Goal: Transaction & Acquisition: Purchase product/service

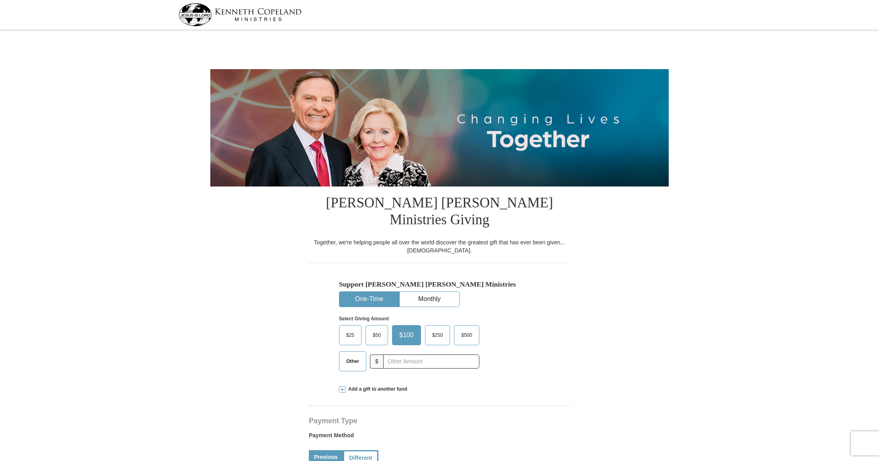
select select "[GEOGRAPHIC_DATA]"
click at [342, 387] on span at bounding box center [342, 390] width 6 height 6
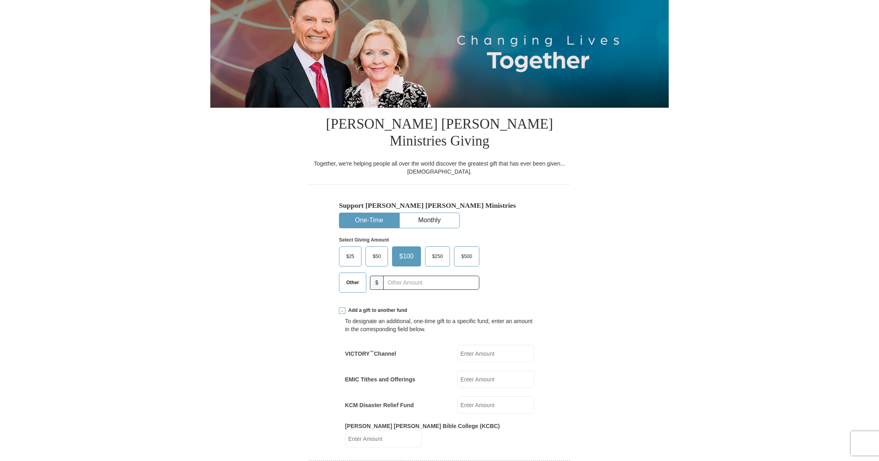
scroll to position [80, 0]
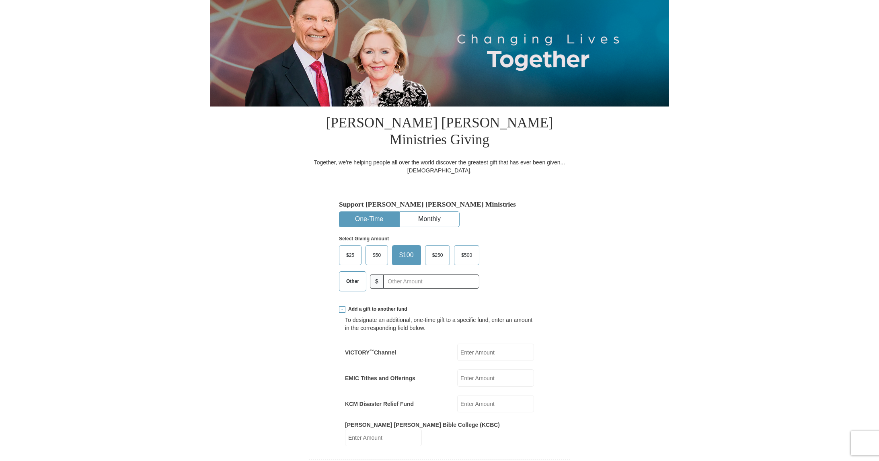
click at [360, 276] on span "Other" at bounding box center [352, 282] width 21 height 12
click at [0, 0] on input "Other" at bounding box center [0, 0] width 0 height 0
click at [463, 370] on input "EMIC Tithes and Offerings" at bounding box center [495, 378] width 77 height 17
type input "100"
click at [406, 275] on input "text" at bounding box center [431, 282] width 89 height 14
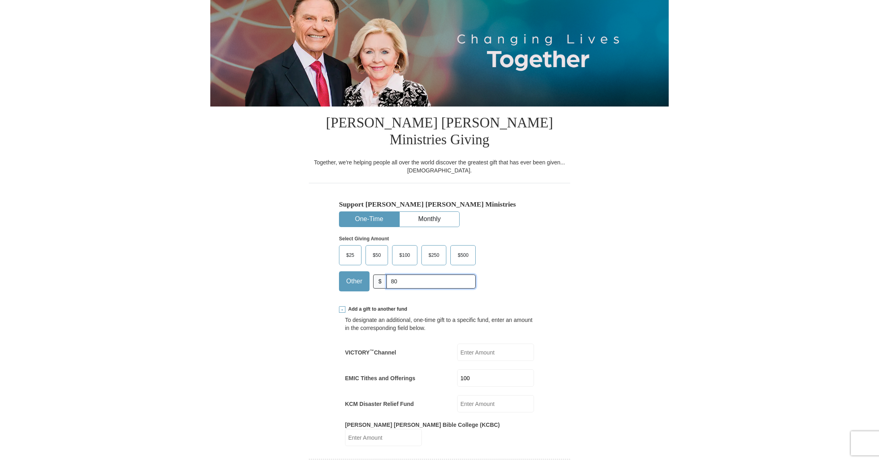
type input "80"
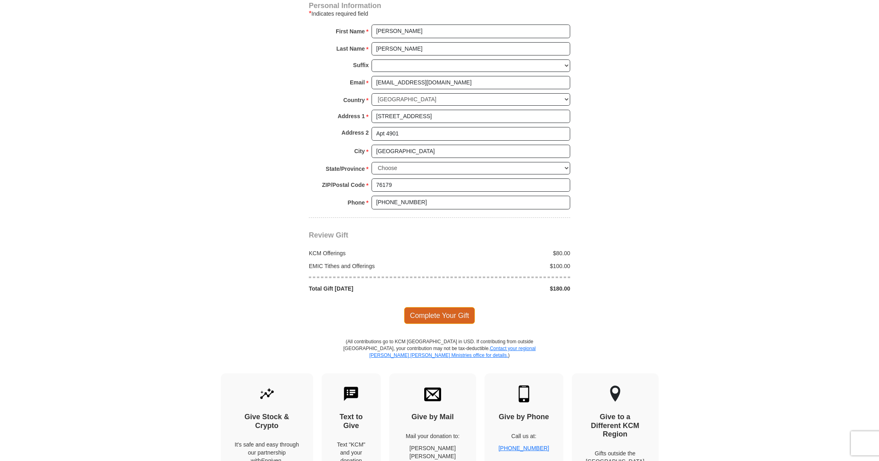
scroll to position [691, 0]
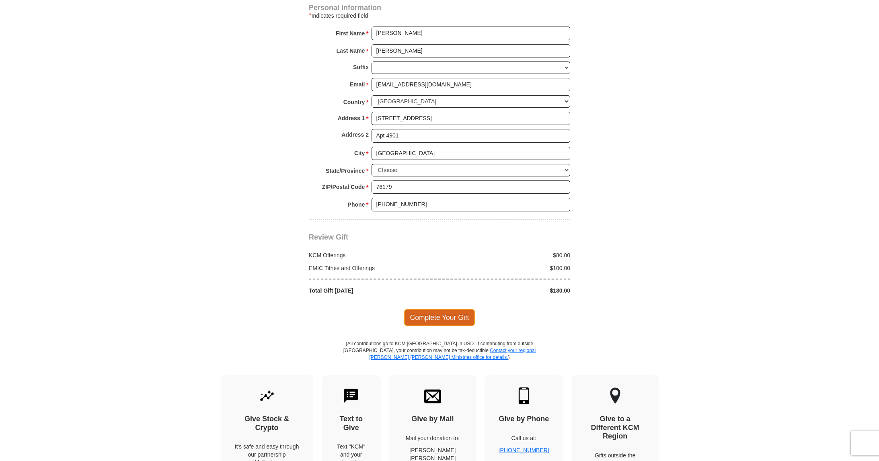
click at [418, 309] on span "Complete Your Gift" at bounding box center [439, 317] width 71 height 17
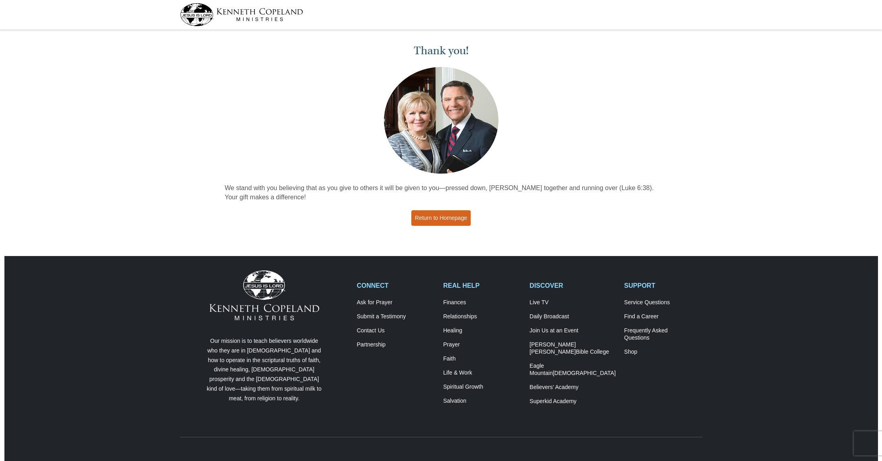
click at [437, 219] on link "Return to Homepage" at bounding box center [441, 218] width 60 height 16
